Goal: Information Seeking & Learning: Learn about a topic

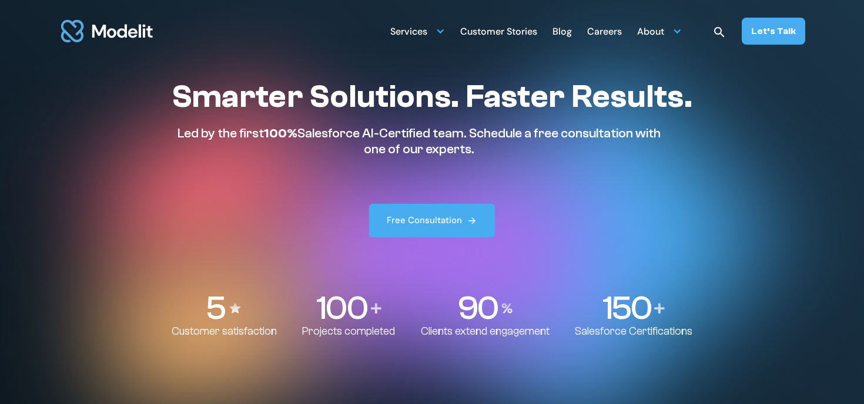
click at [620, 26] on div "Careers" at bounding box center [604, 32] width 35 height 23
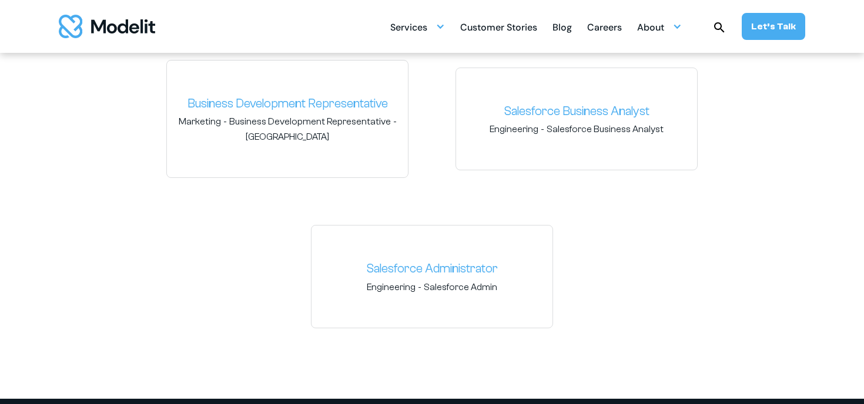
scroll to position [1837, 0]
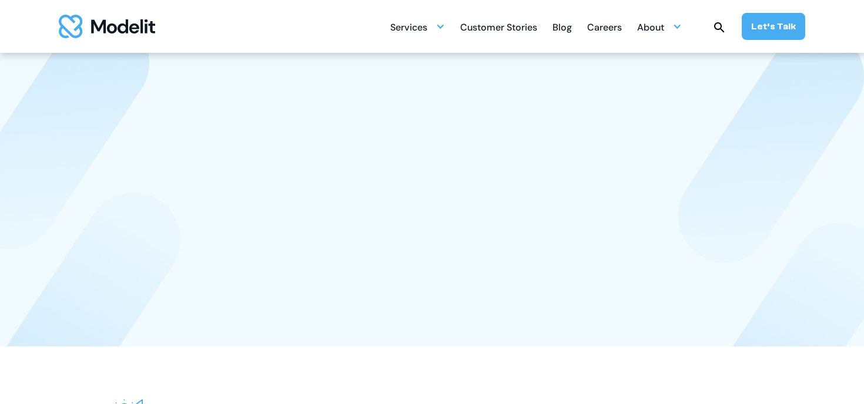
scroll to position [1837, 0]
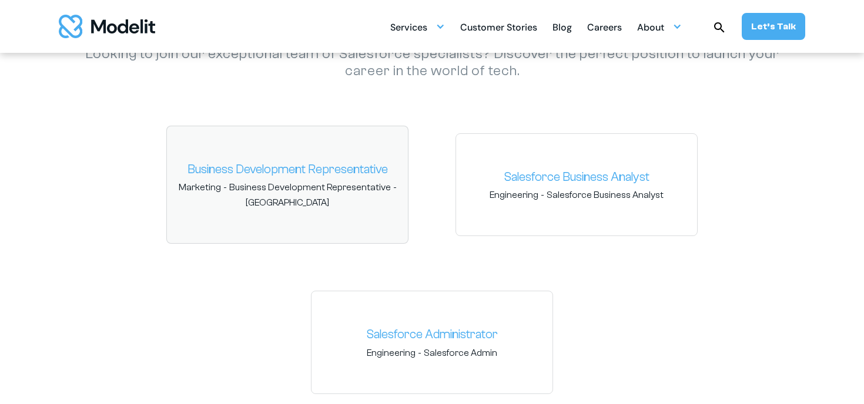
scroll to position [1755, 0]
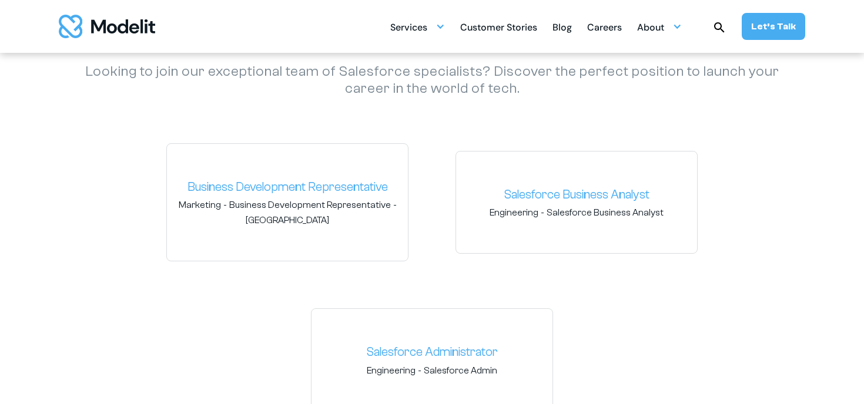
scroll to position [1842, 0]
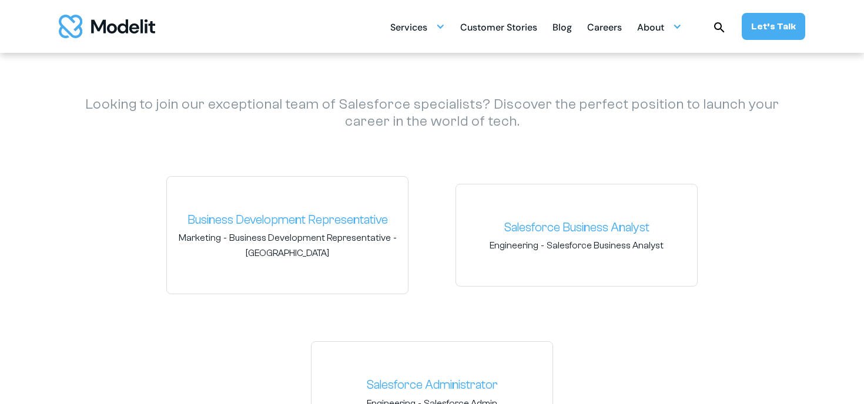
scroll to position [1683, 0]
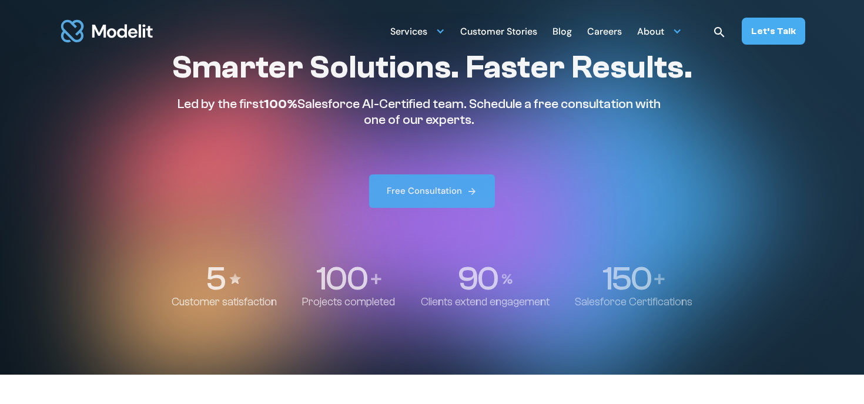
scroll to position [30, 0]
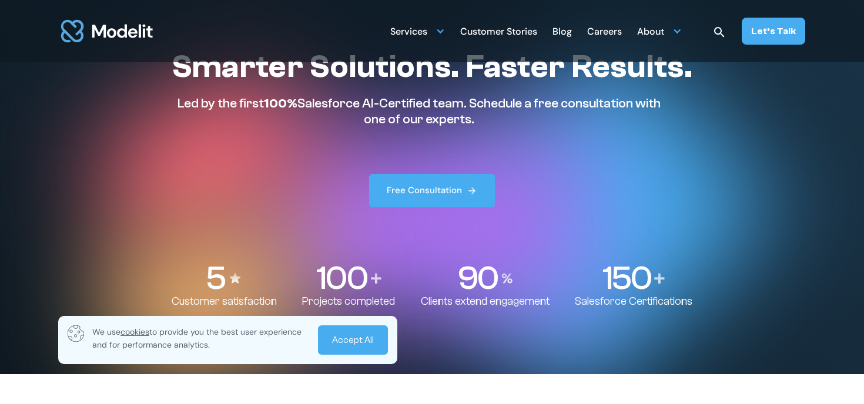
click at [593, 31] on div "Careers" at bounding box center [604, 32] width 35 height 23
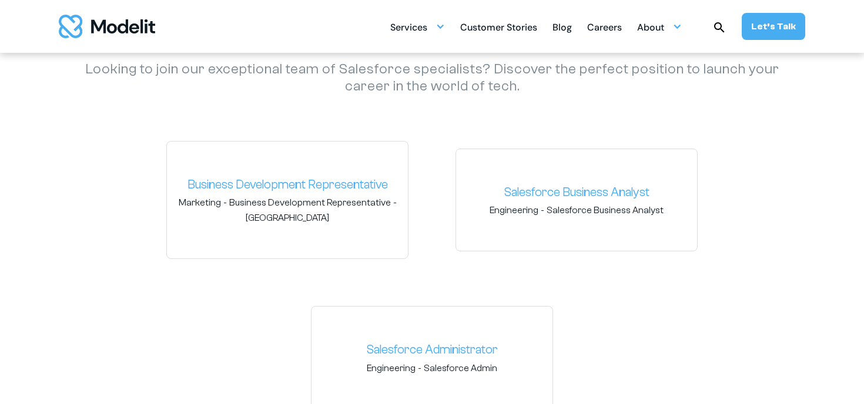
scroll to position [1792, 0]
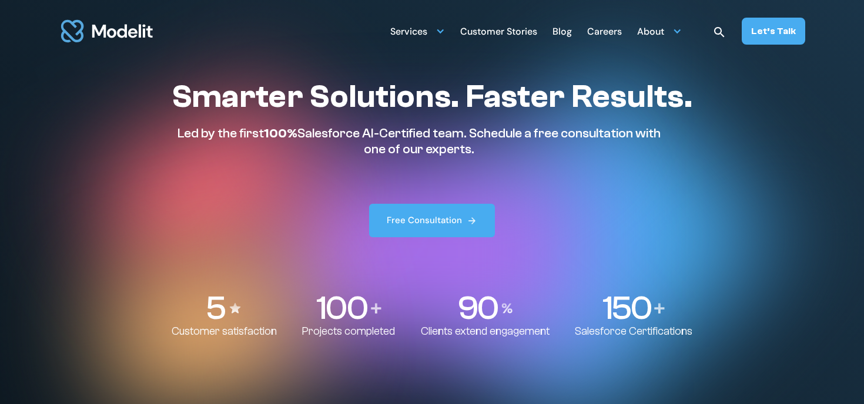
click at [609, 29] on div "Careers" at bounding box center [604, 32] width 35 height 23
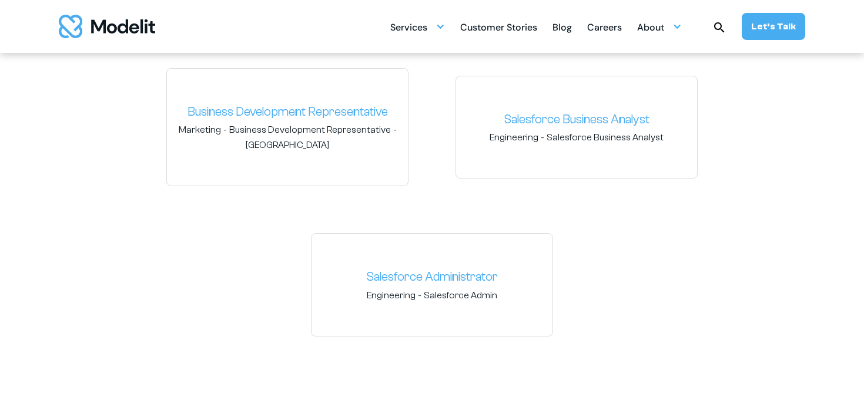
scroll to position [1831, 0]
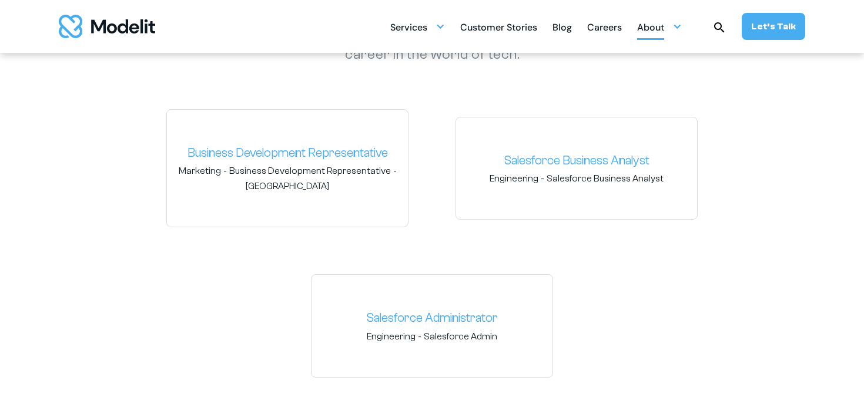
scroll to position [1752, 0]
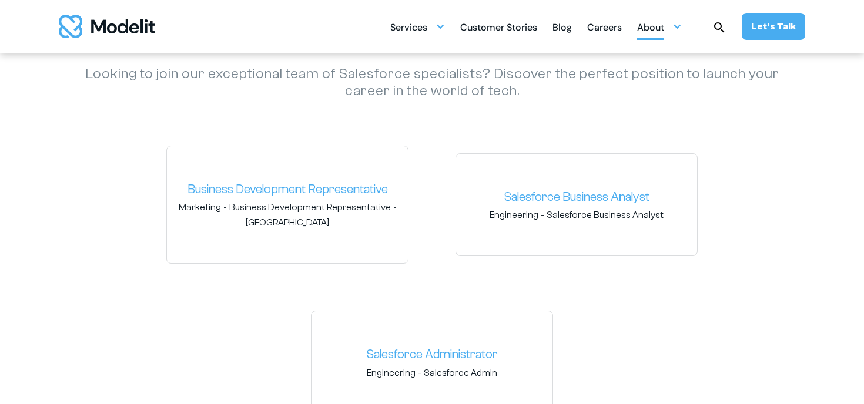
click at [657, 22] on div "About" at bounding box center [650, 28] width 27 height 23
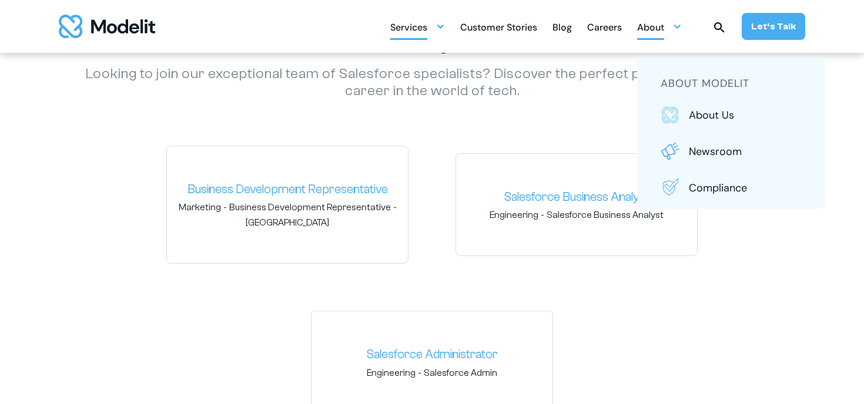
click at [445, 31] on div "Services" at bounding box center [417, 26] width 55 height 23
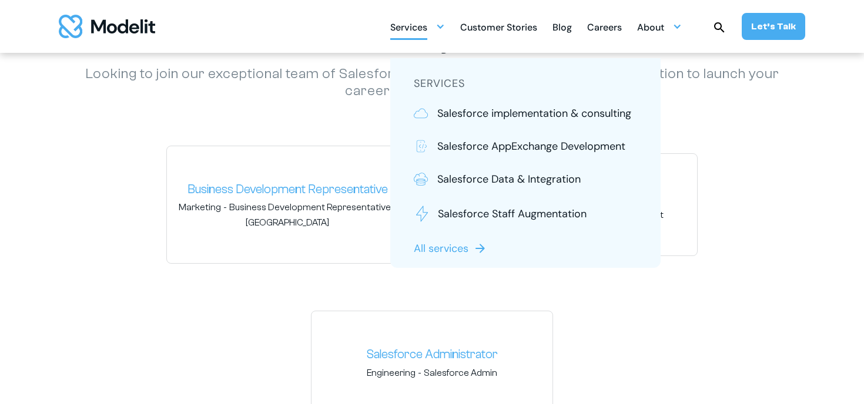
click at [612, 29] on div "Careers" at bounding box center [604, 28] width 35 height 23
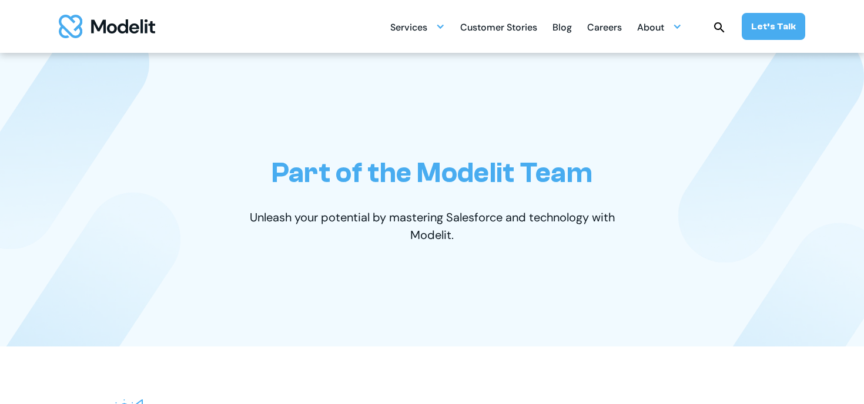
click at [73, 29] on img "home" at bounding box center [107, 26] width 96 height 23
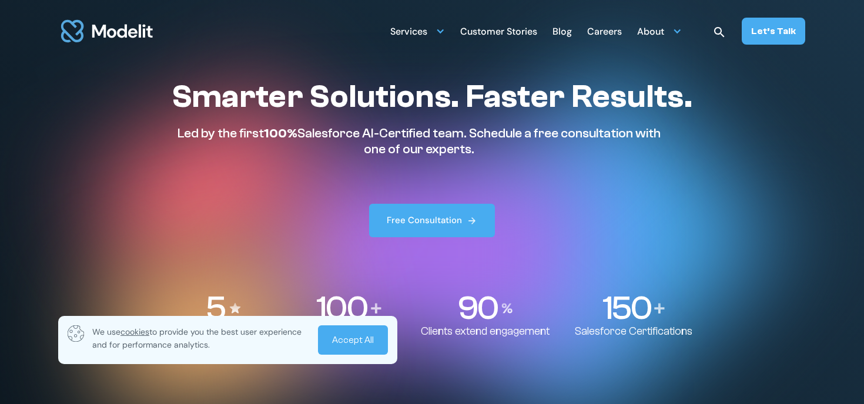
click at [614, 29] on div "Careers" at bounding box center [604, 32] width 35 height 23
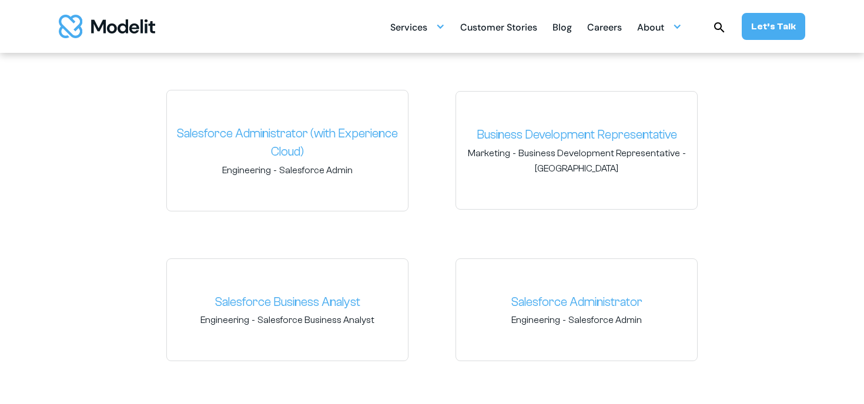
scroll to position [1810, 0]
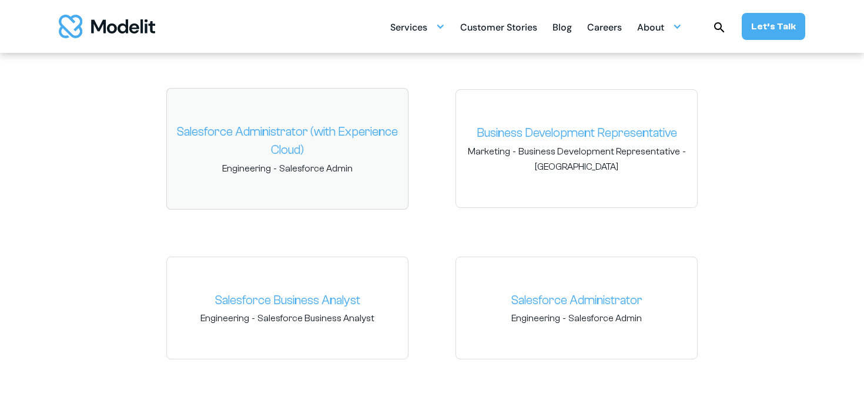
click at [300, 139] on link "Salesforce Administrator (with Experience Cloud)" at bounding box center [287, 141] width 222 height 37
